Goal: Task Accomplishment & Management: Manage account settings

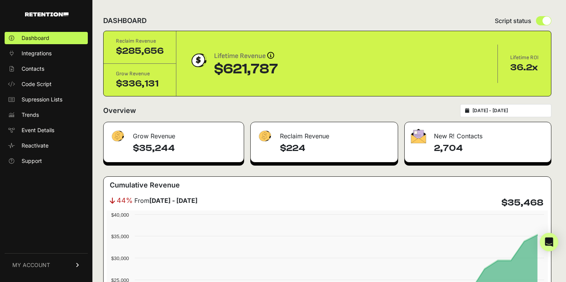
click at [24, 271] on link "MY ACCOUNT" at bounding box center [46, 265] width 83 height 23
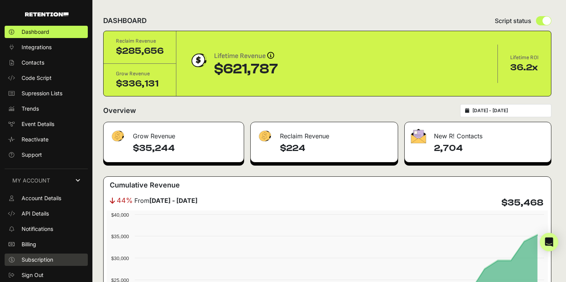
click at [31, 257] on span "Subscription" at bounding box center [38, 260] width 32 height 8
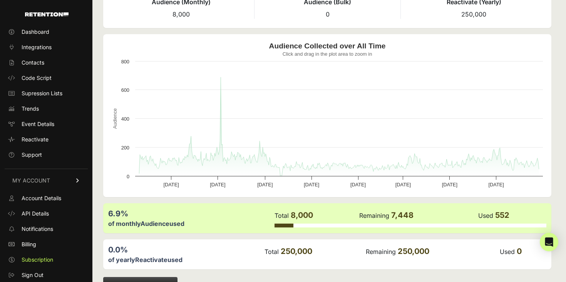
scroll to position [76, 0]
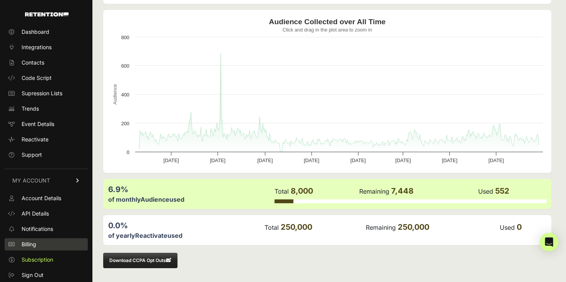
click at [53, 245] on link "Billing" at bounding box center [46, 245] width 83 height 12
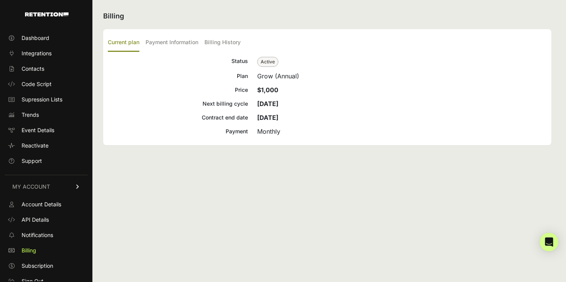
scroll to position [6, 0]
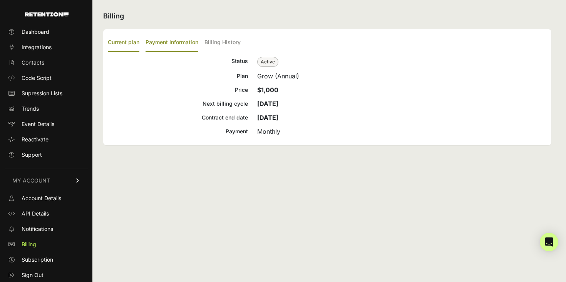
click at [176, 45] on label "Payment Information" at bounding box center [171, 43] width 53 height 18
click at [0, 0] on input "Payment Information" at bounding box center [0, 0] width 0 height 0
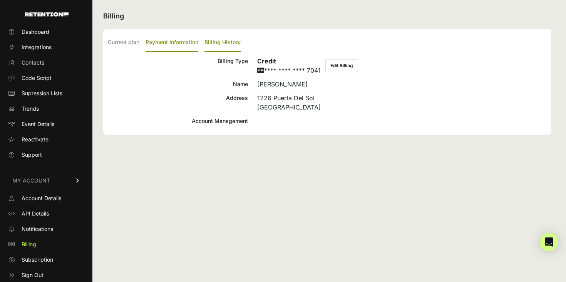
click at [234, 47] on label "Billing History" at bounding box center [222, 43] width 36 height 18
click at [0, 0] on input "Billing History" at bounding box center [0, 0] width 0 height 0
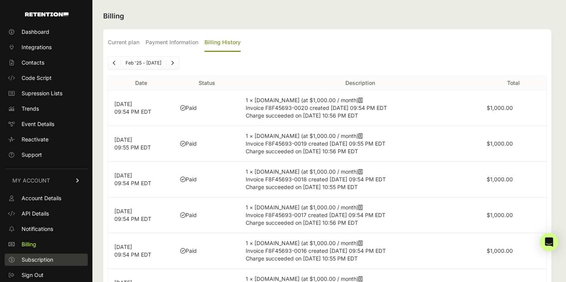
click at [34, 257] on span "Subscription" at bounding box center [38, 260] width 32 height 8
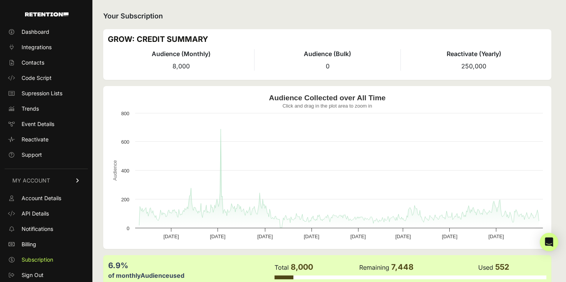
scroll to position [76, 0]
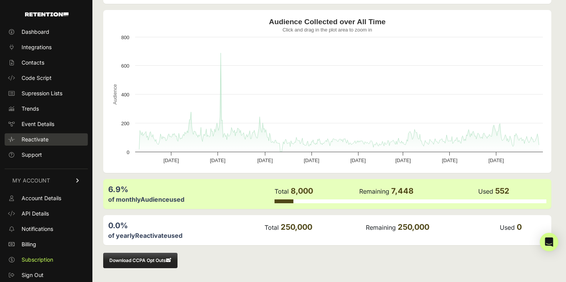
click at [45, 144] on link "Reactivate" at bounding box center [46, 140] width 83 height 12
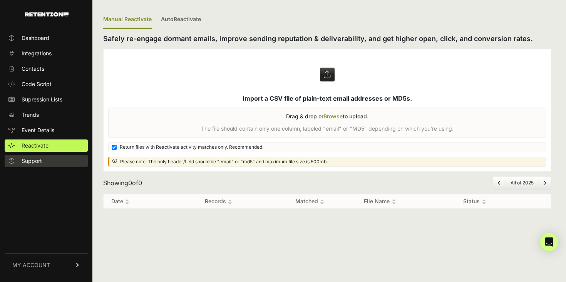
click at [34, 161] on span "Support" at bounding box center [32, 161] width 20 height 8
click at [40, 160] on span "Support" at bounding box center [32, 161] width 20 height 8
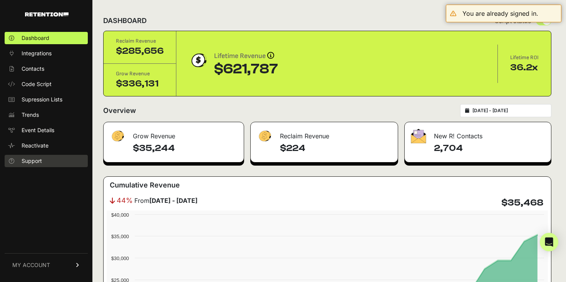
click at [33, 164] on span "Support" at bounding box center [32, 161] width 20 height 8
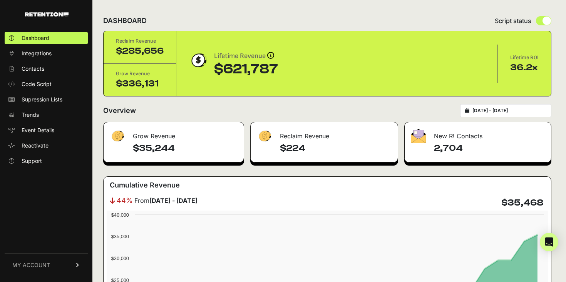
click at [33, 261] on link "MY ACCOUNT" at bounding box center [46, 265] width 83 height 23
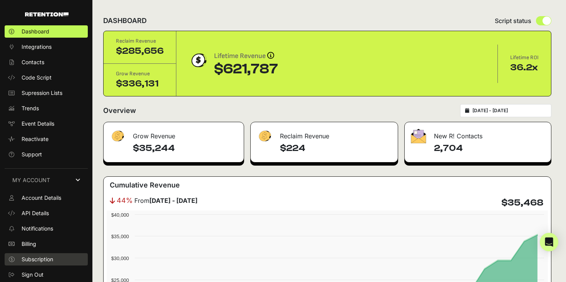
scroll to position [6, 0]
click at [33, 256] on span "Subscription" at bounding box center [38, 260] width 32 height 8
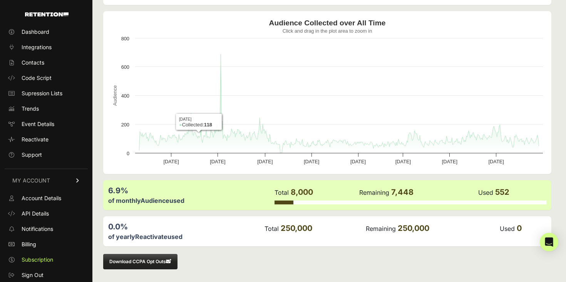
scroll to position [76, 0]
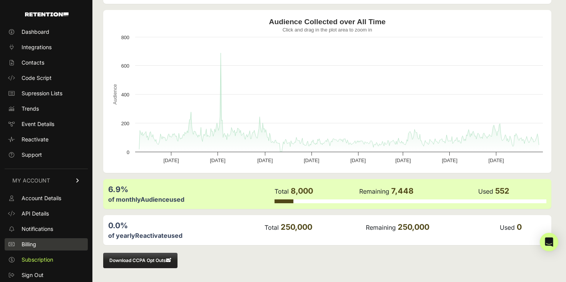
click at [36, 245] on span "Billing" at bounding box center [29, 245] width 15 height 8
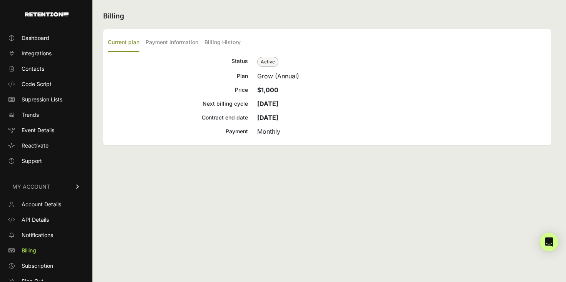
scroll to position [6, 0]
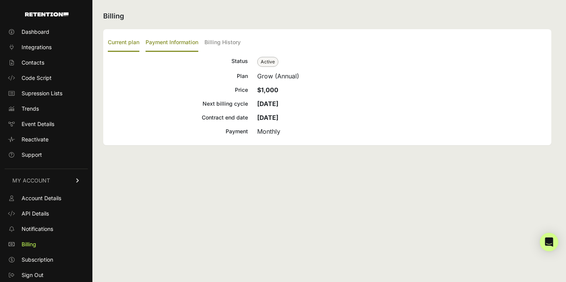
click at [164, 40] on label "Payment Information" at bounding box center [171, 43] width 53 height 18
click at [0, 0] on input "Payment Information" at bounding box center [0, 0] width 0 height 0
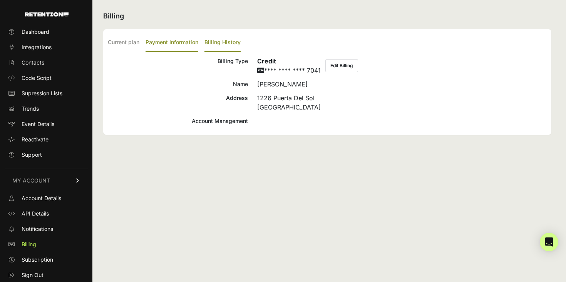
click at [220, 48] on label "Billing History" at bounding box center [222, 43] width 36 height 18
click at [0, 0] on input "Billing History" at bounding box center [0, 0] width 0 height 0
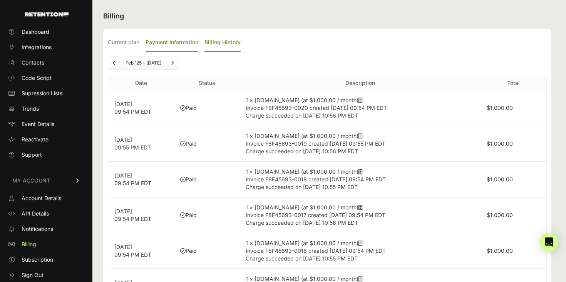
click at [170, 43] on label "Payment Information" at bounding box center [171, 43] width 53 height 18
click at [0, 0] on input "Payment Information" at bounding box center [0, 0] width 0 height 0
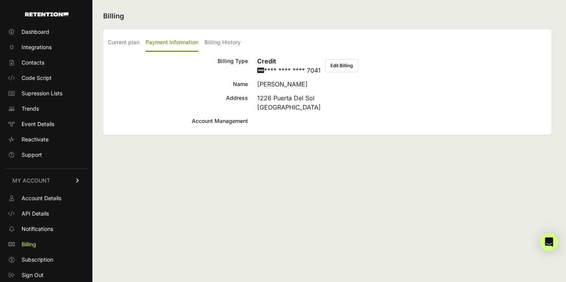
click at [213, 122] on div "Account Management" at bounding box center [178, 121] width 140 height 9
click at [63, 204] on link "Account Details" at bounding box center [46, 198] width 83 height 12
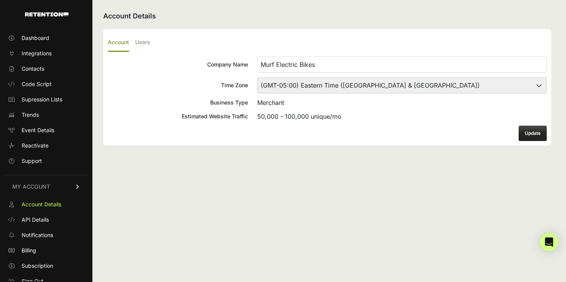
scroll to position [6, 0]
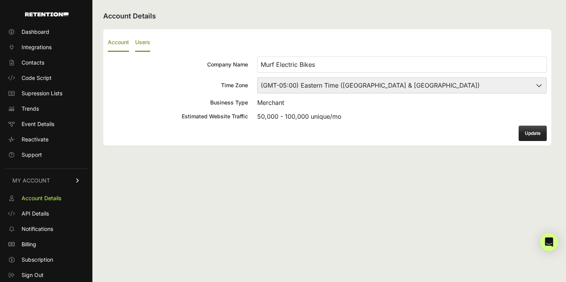
click at [146, 45] on label "Users" at bounding box center [142, 43] width 15 height 18
click at [0, 0] on input "Users" at bounding box center [0, 0] width 0 height 0
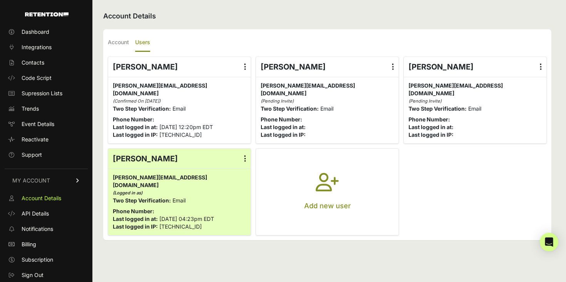
click at [540, 68] on icon at bounding box center [540, 67] width 2 height 8
click at [0, 0] on input "radio" at bounding box center [0, 0] width 0 height 0
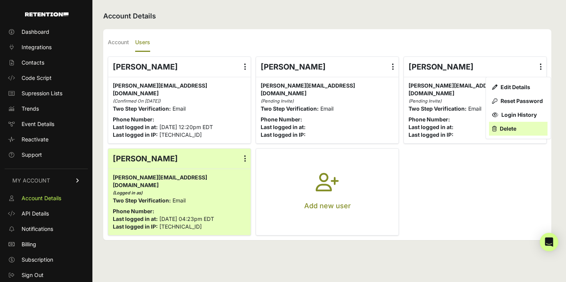
click at [513, 122] on link "Delete" at bounding box center [518, 129] width 58 height 14
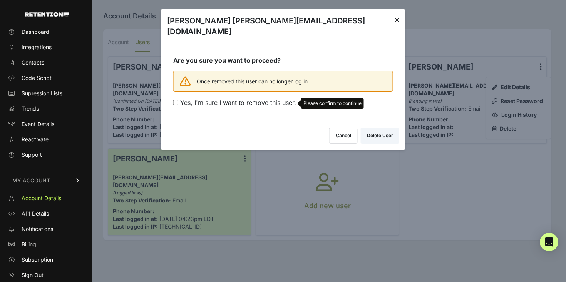
click at [255, 99] on span "Yes, I'm sure I want to remove this user." at bounding box center [238, 103] width 116 height 8
click at [178, 100] on input "Yes, I'm sure I want to remove this user. Please confirm to continue" at bounding box center [175, 102] width 5 height 5
checkbox input "true"
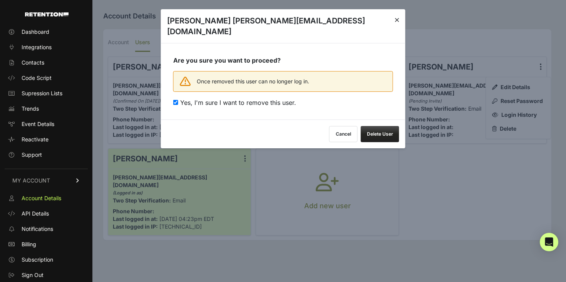
click at [384, 130] on button "Delete User" at bounding box center [380, 134] width 38 height 16
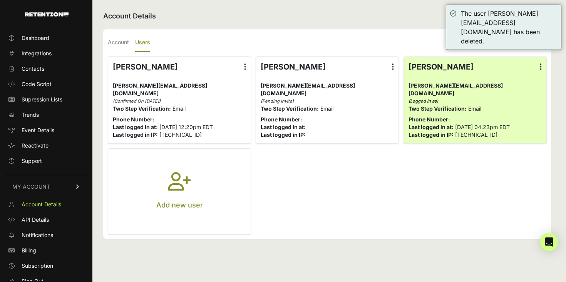
scroll to position [6, 0]
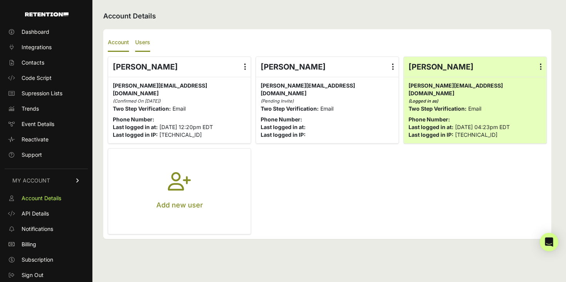
click at [125, 48] on label "Account" at bounding box center [118, 43] width 21 height 18
click at [0, 0] on input "Account" at bounding box center [0, 0] width 0 height 0
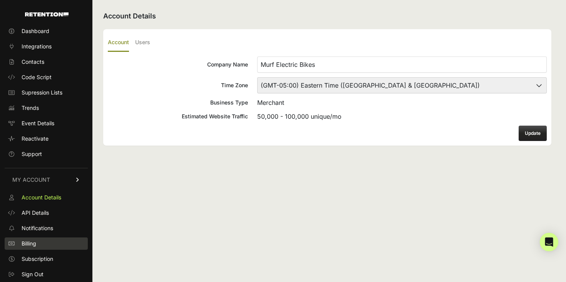
scroll to position [6, 0]
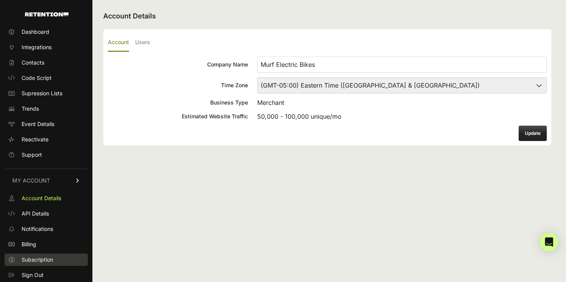
click at [45, 257] on span "Subscription" at bounding box center [38, 260] width 32 height 8
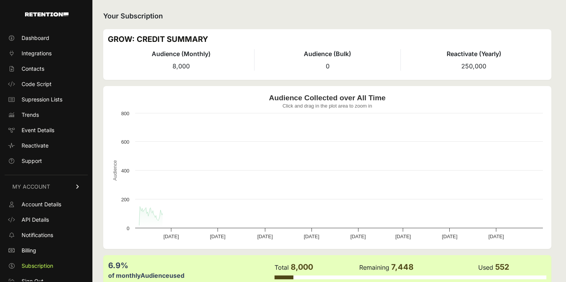
scroll to position [6, 0]
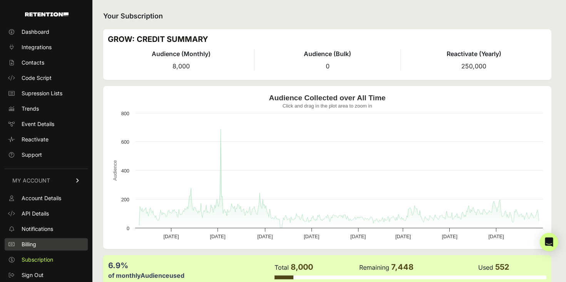
click at [42, 246] on link "Billing" at bounding box center [46, 245] width 83 height 12
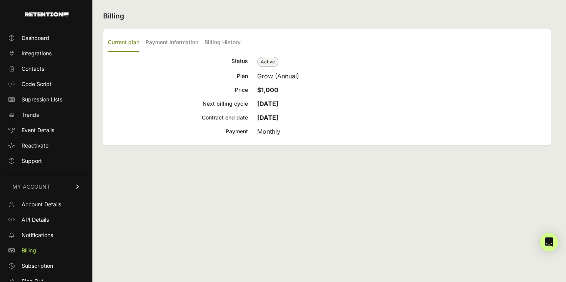
scroll to position [6, 0]
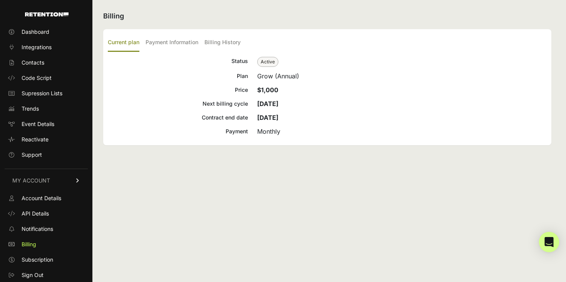
click at [548, 240] on icon "Open Intercom Messenger" at bounding box center [548, 242] width 9 height 10
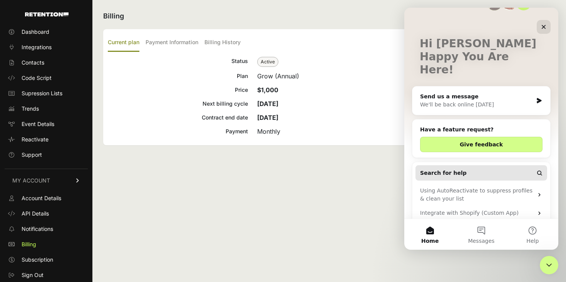
scroll to position [49, 0]
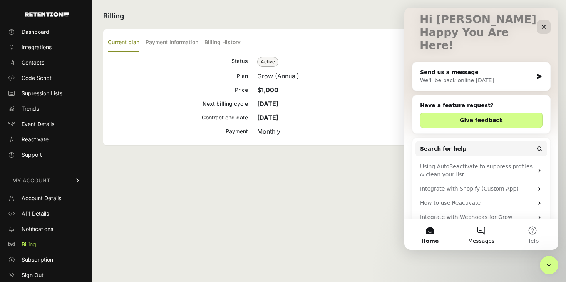
click at [493, 232] on button "Messages" at bounding box center [480, 234] width 51 height 31
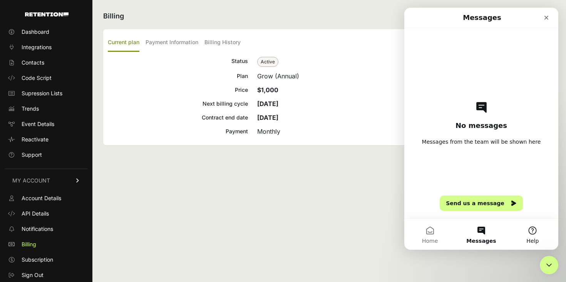
click at [536, 234] on button "Help" at bounding box center [532, 234] width 51 height 31
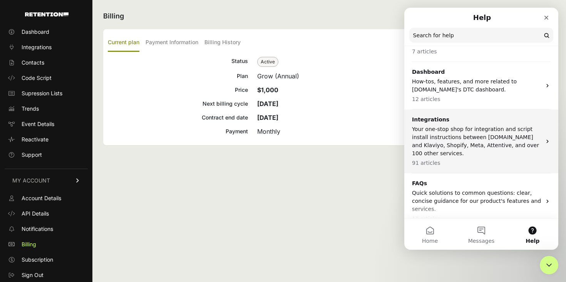
scroll to position [0, 0]
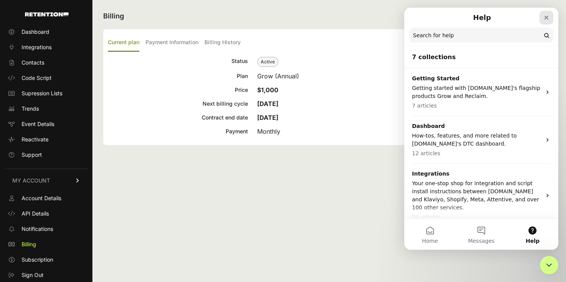
click at [543, 22] on div "Close" at bounding box center [546, 18] width 14 height 14
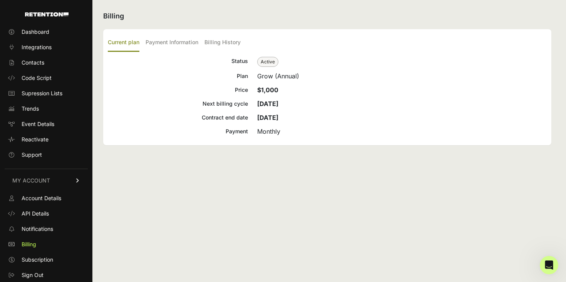
click at [274, 63] on span "Active" at bounding box center [267, 62] width 21 height 10
click at [185, 45] on label "Payment Information" at bounding box center [171, 43] width 53 height 18
click at [0, 0] on input "Payment Information" at bounding box center [0, 0] width 0 height 0
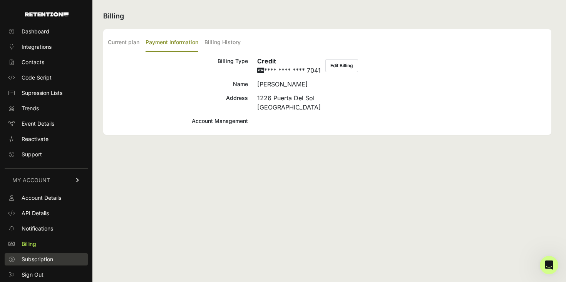
scroll to position [6, 0]
click at [47, 259] on span "Subscription" at bounding box center [38, 260] width 32 height 8
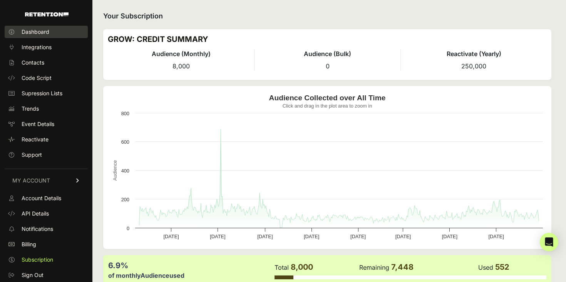
click at [40, 27] on link "Dashboard" at bounding box center [46, 32] width 83 height 12
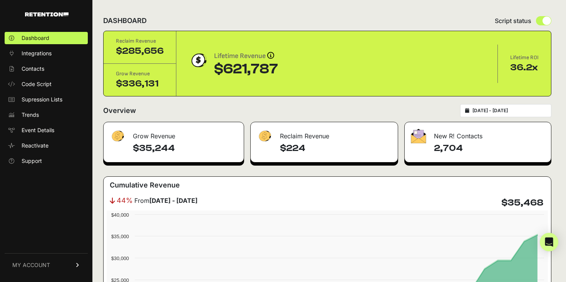
click at [544, 18] on input "radio" at bounding box center [543, 20] width 15 height 9
radio input "true"
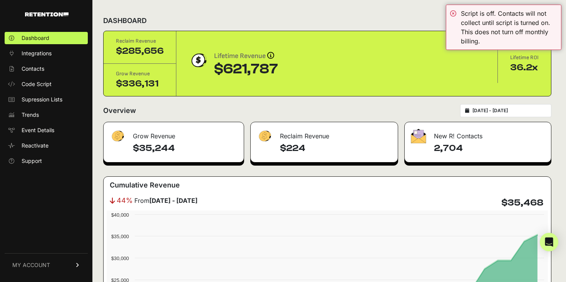
click at [406, 18] on div "DASHBOARD Script status" at bounding box center [327, 21] width 448 height 20
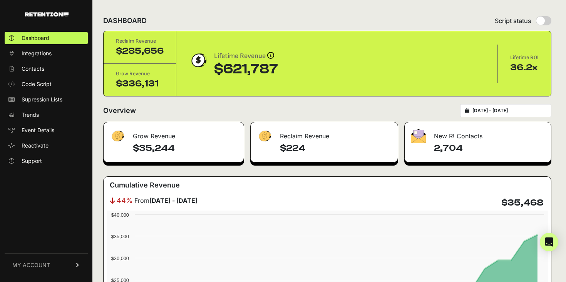
click at [456, 17] on div "DASHBOARD Script status" at bounding box center [327, 21] width 448 height 20
click at [544, 24] on input "radio" at bounding box center [543, 20] width 15 height 9
radio input "true"
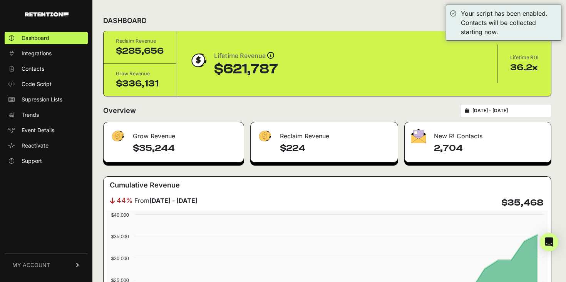
click at [390, 22] on div "DASHBOARD Script status" at bounding box center [327, 21] width 448 height 20
